Goal: Task Accomplishment & Management: Manage account settings

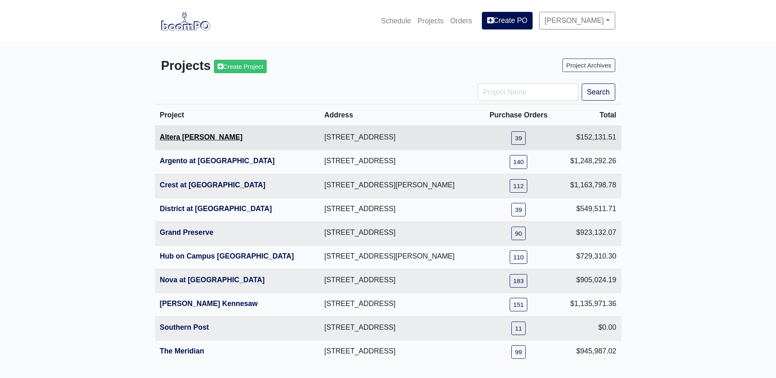
click at [197, 139] on link "Altera [PERSON_NAME]" at bounding box center [201, 137] width 83 height 8
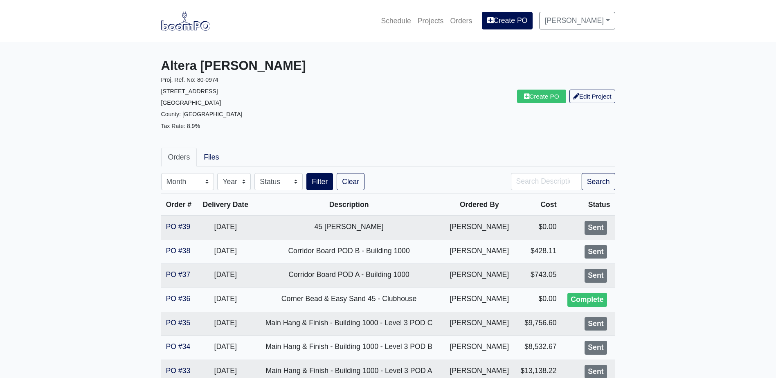
scroll to position [41, 0]
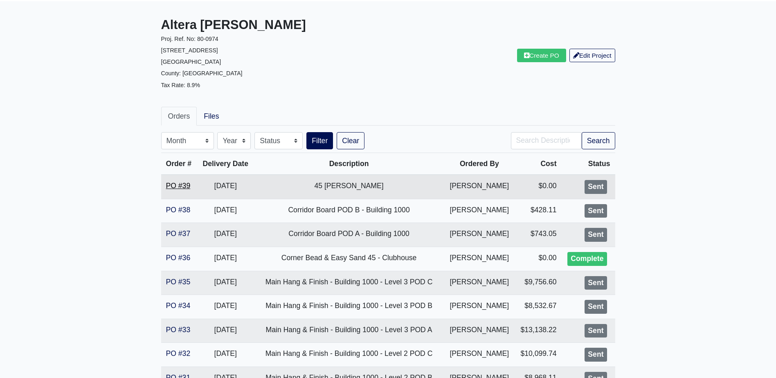
click at [169, 184] on link "PO #39" at bounding box center [178, 186] width 25 height 8
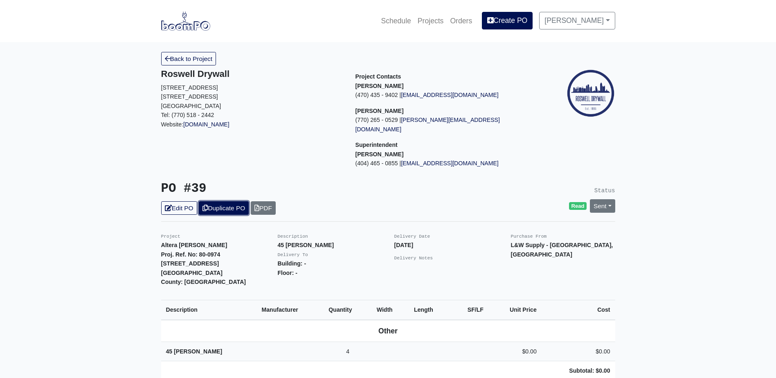
click at [219, 201] on link "Duplicate PO" at bounding box center [224, 207] width 50 height 13
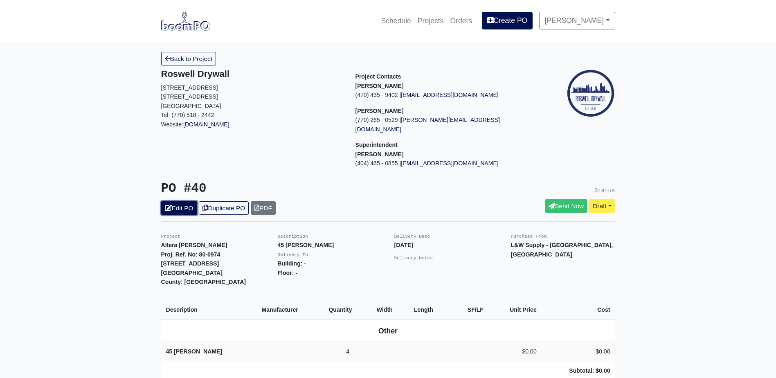
click at [178, 201] on link "Edit PO" at bounding box center [179, 207] width 36 height 13
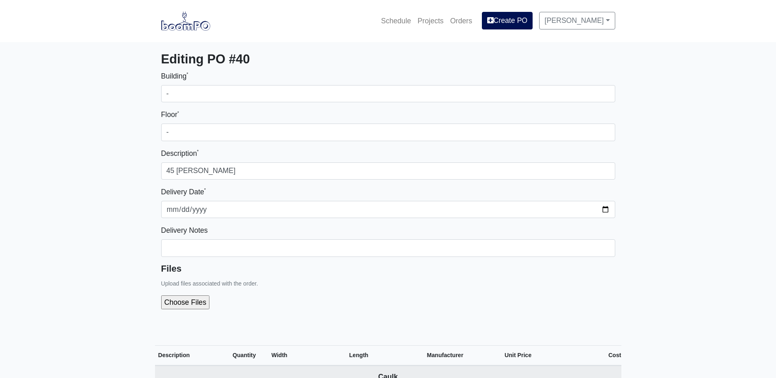
select select
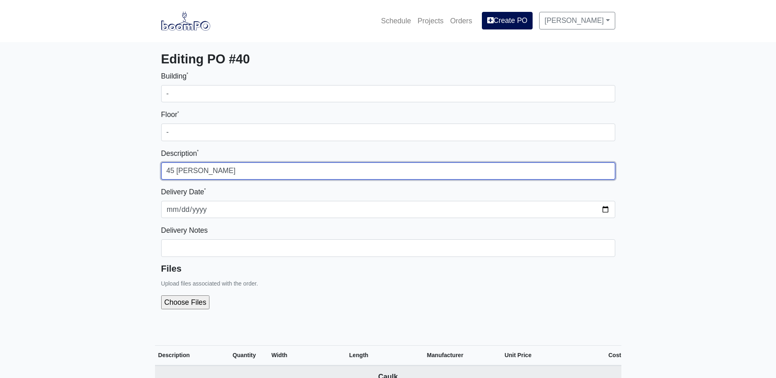
click at [248, 170] on input "45 [PERSON_NAME]" at bounding box center [388, 170] width 454 height 17
type input "45 Min Durabond - Building 1000 - POD B"
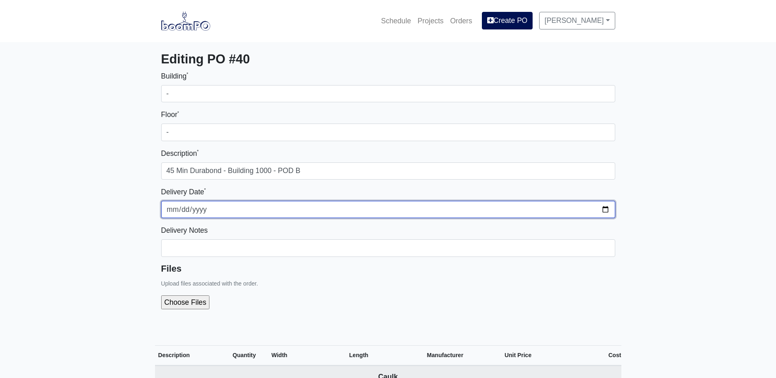
click at [607, 209] on input "2025-09-12" at bounding box center [388, 209] width 454 height 17
type input "2025-09-15"
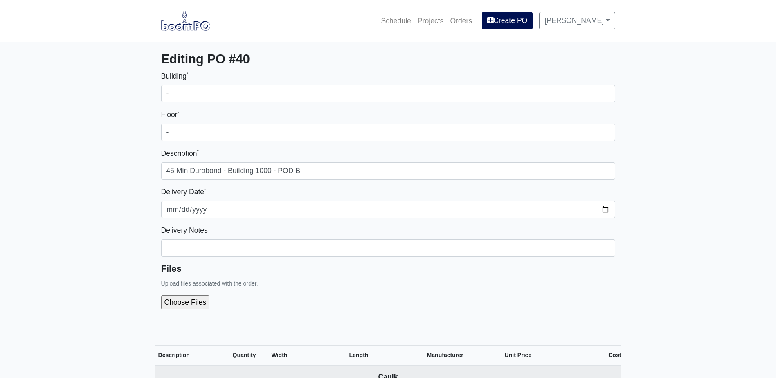
click at [418, 296] on div at bounding box center [388, 302] width 454 height 27
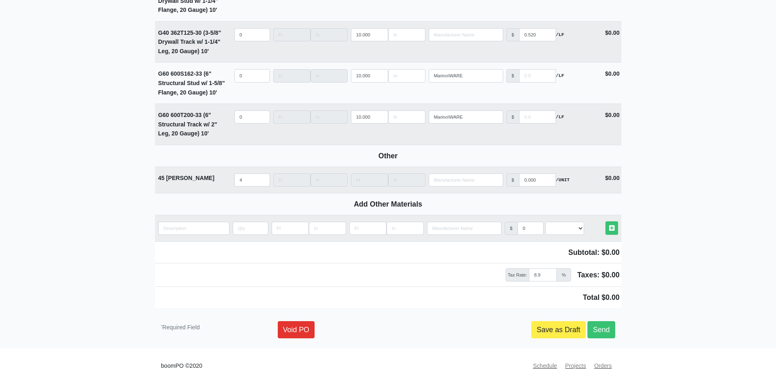
scroll to position [1173, 0]
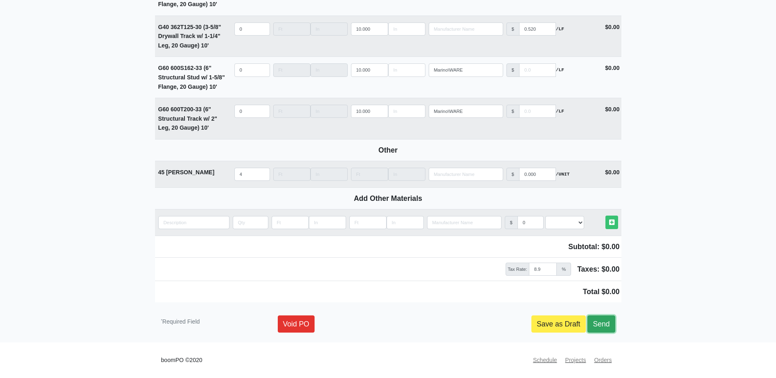
click at [601, 326] on link "Send" at bounding box center [600, 323] width 27 height 17
